Goal: Navigation & Orientation: Understand site structure

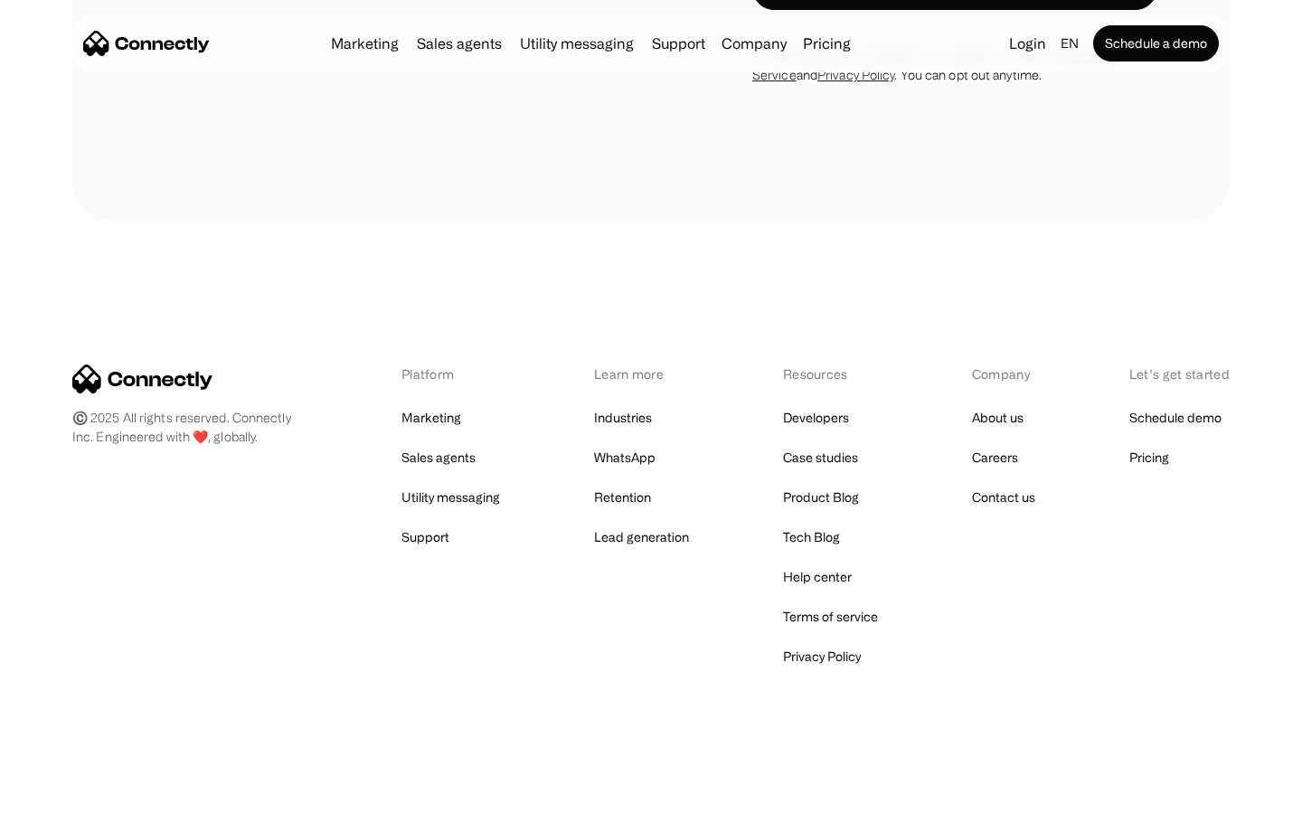
scroll to position [5524, 0]
